Goal: Check status

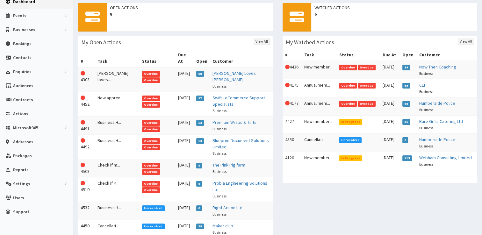
scroll to position [69, 0]
click at [114, 202] on td "Business H..." at bounding box center [117, 211] width 45 height 18
click at [115, 202] on td "Business H..." at bounding box center [117, 211] width 45 height 18
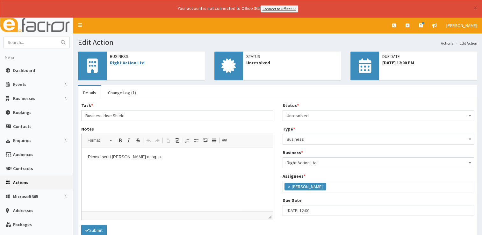
scroll to position [46, 0]
click at [123, 92] on link "Change Log (1)" at bounding box center [122, 92] width 38 height 13
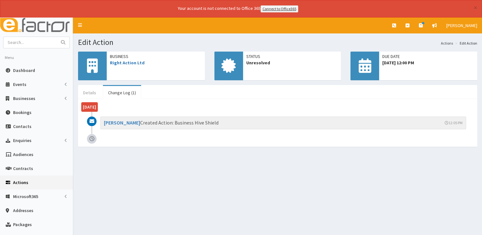
click at [92, 91] on link "Details" at bounding box center [89, 92] width 23 height 13
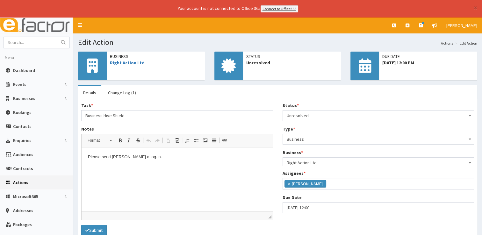
scroll to position [46, 0]
click at [124, 89] on link "Change Log (1)" at bounding box center [122, 92] width 38 height 13
